Goal: Find specific page/section: Find specific page/section

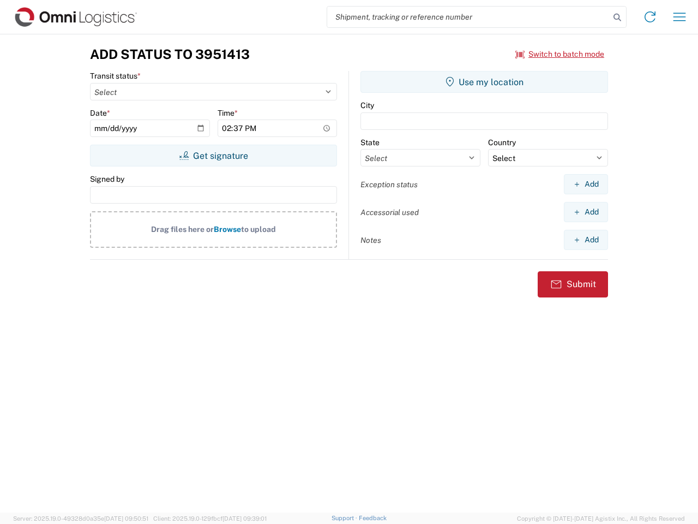
click at [469, 17] on input "search" at bounding box center [468, 17] width 283 height 21
click at [618, 17] on icon at bounding box center [617, 17] width 15 height 15
click at [650, 17] on icon at bounding box center [650, 16] width 17 height 17
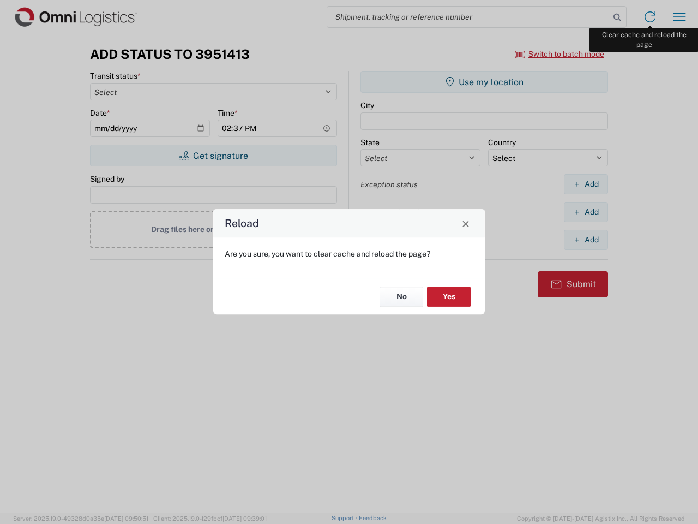
click at [680, 17] on div "Reload Are you sure, you want to clear cache and reload the page? No Yes" at bounding box center [349, 262] width 698 height 524
click at [560, 54] on div "Reload Are you sure, you want to clear cache and reload the page? No Yes" at bounding box center [349, 262] width 698 height 524
click at [213, 156] on div "Reload Are you sure, you want to clear cache and reload the page? No Yes" at bounding box center [349, 262] width 698 height 524
click at [485, 82] on div "Reload Are you sure, you want to clear cache and reload the page? No Yes" at bounding box center [349, 262] width 698 height 524
click at [586, 184] on div "Reload Are you sure, you want to clear cache and reload the page? No Yes" at bounding box center [349, 262] width 698 height 524
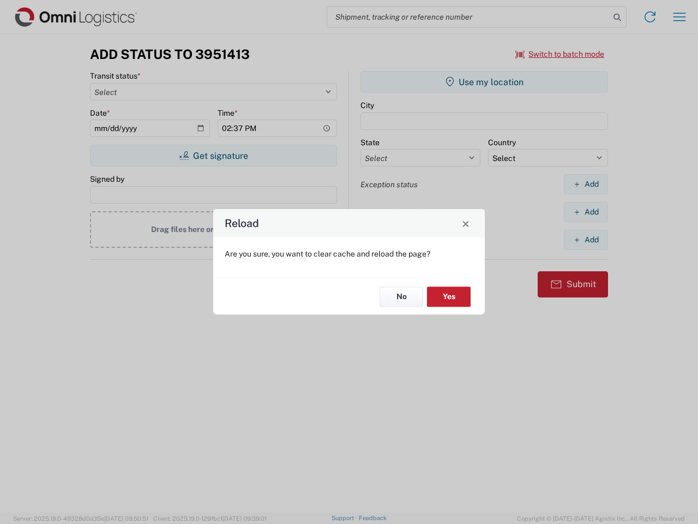
click at [586, 212] on div "Reload Are you sure, you want to clear cache and reload the page? No Yes" at bounding box center [349, 262] width 698 height 524
click at [586, 240] on div "Reload Are you sure, you want to clear cache and reload the page? No Yes" at bounding box center [349, 262] width 698 height 524
